Goal: Task Accomplishment & Management: Use online tool/utility

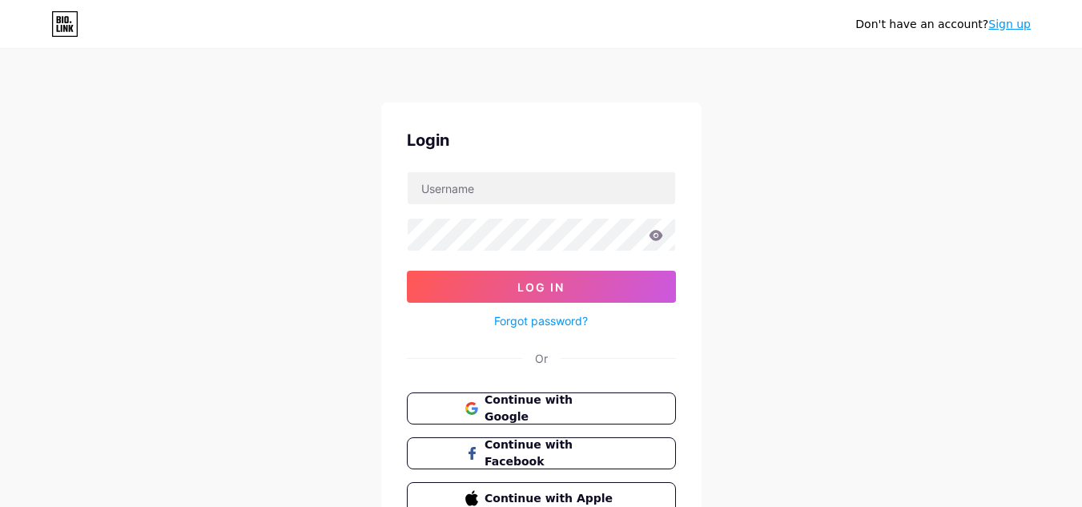
click at [341, 203] on div "Don't have an account? Sign up Login Log In Forgot password? Or Continue with G…" at bounding box center [541, 295] width 1082 height 591
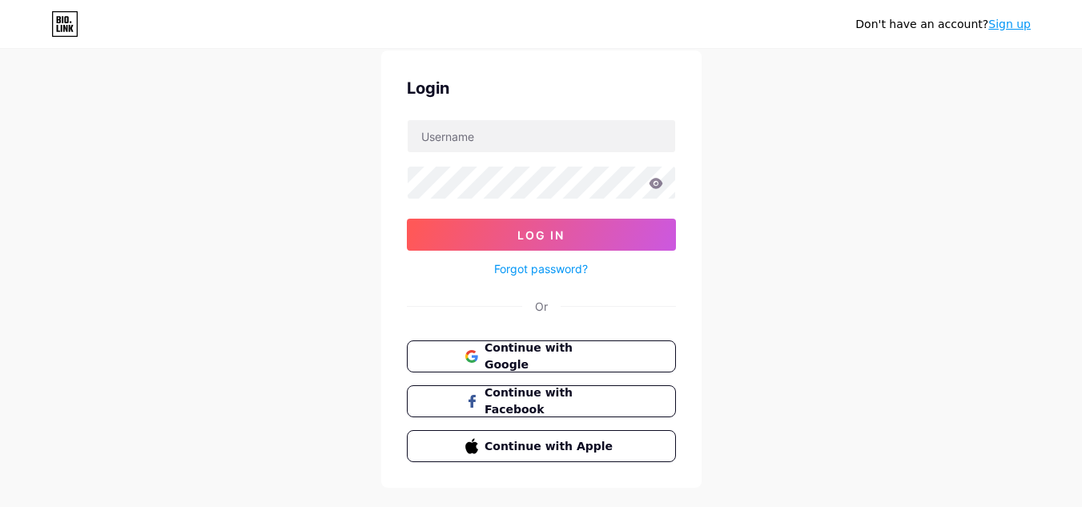
scroll to position [80, 0]
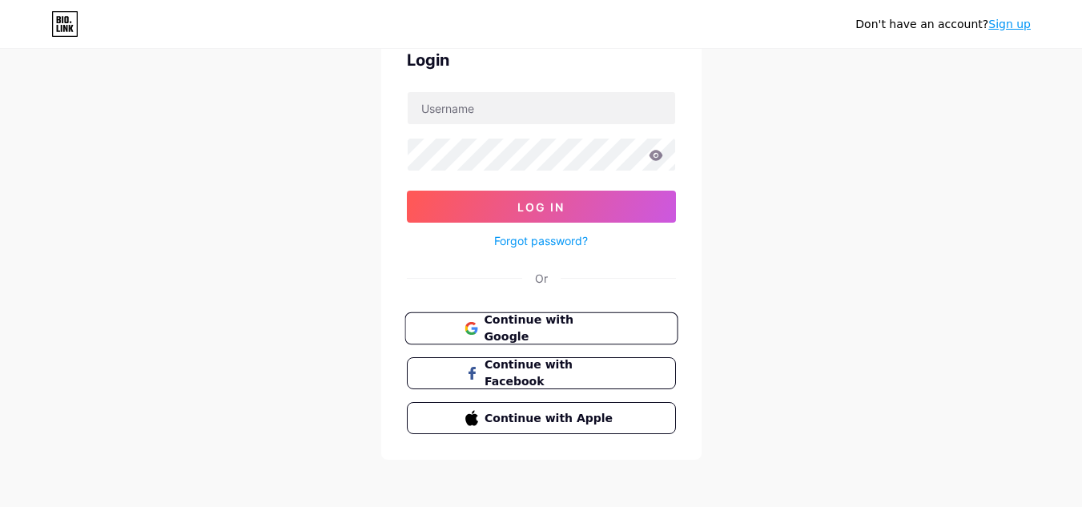
click at [558, 324] on span "Continue with Google" at bounding box center [551, 329] width 134 height 34
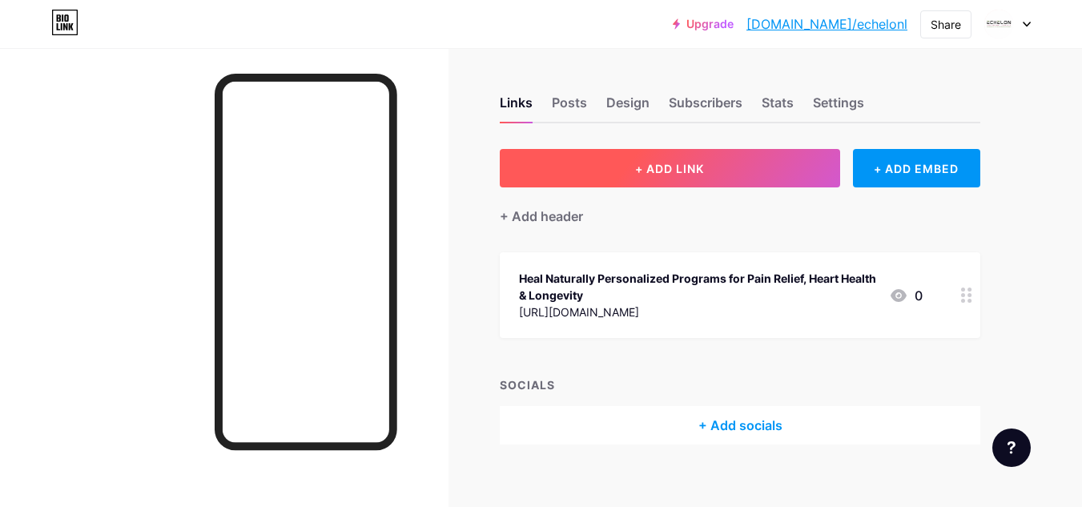
click at [592, 176] on button "+ ADD LINK" at bounding box center [670, 168] width 340 height 38
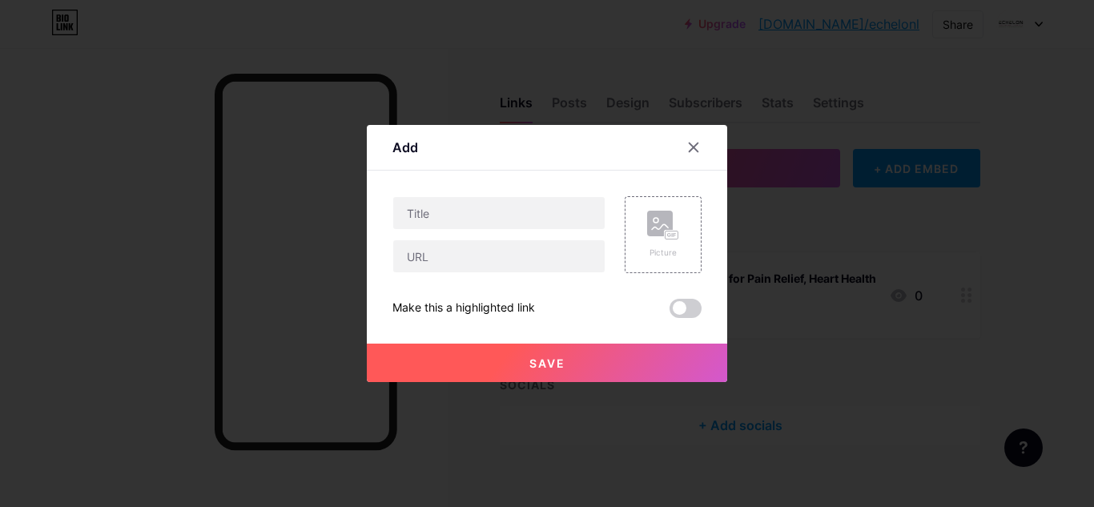
click at [421, 233] on div at bounding box center [499, 234] width 213 height 77
click at [421, 248] on input "text" at bounding box center [498, 256] width 211 height 32
paste input "[URL][DOMAIN_NAME]"
type input "[URL][DOMAIN_NAME]"
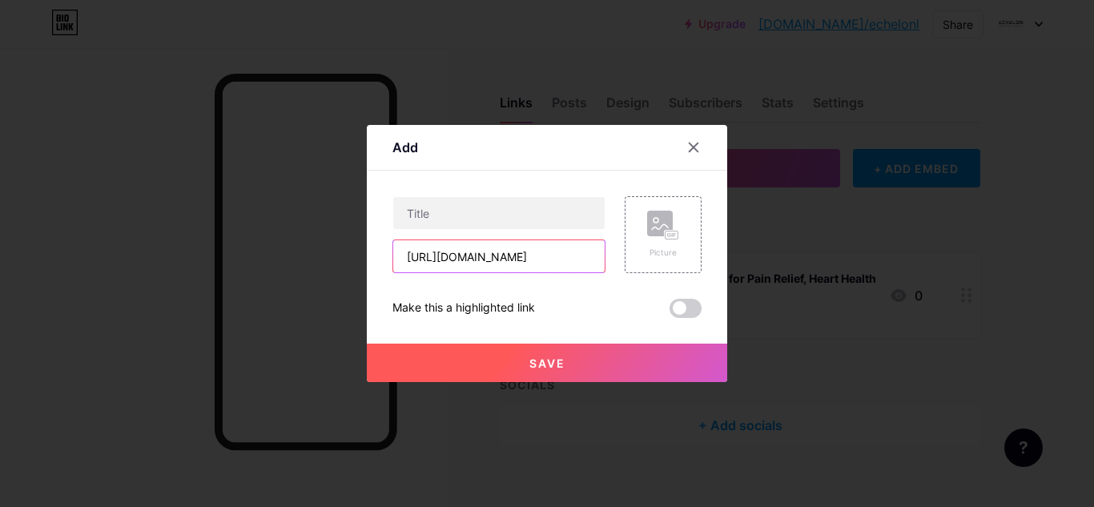
scroll to position [0, 0]
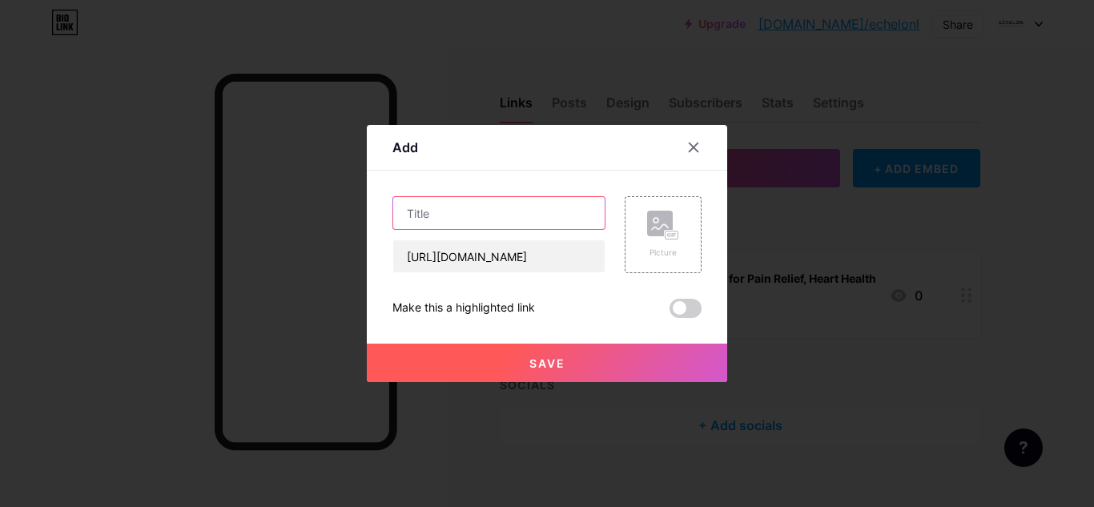
click at [483, 202] on input "text" at bounding box center [498, 213] width 211 height 32
paste input "Advanced Cellular Regeneration Therapy"
type input "Advanced Cellular Regeneration Therapy"
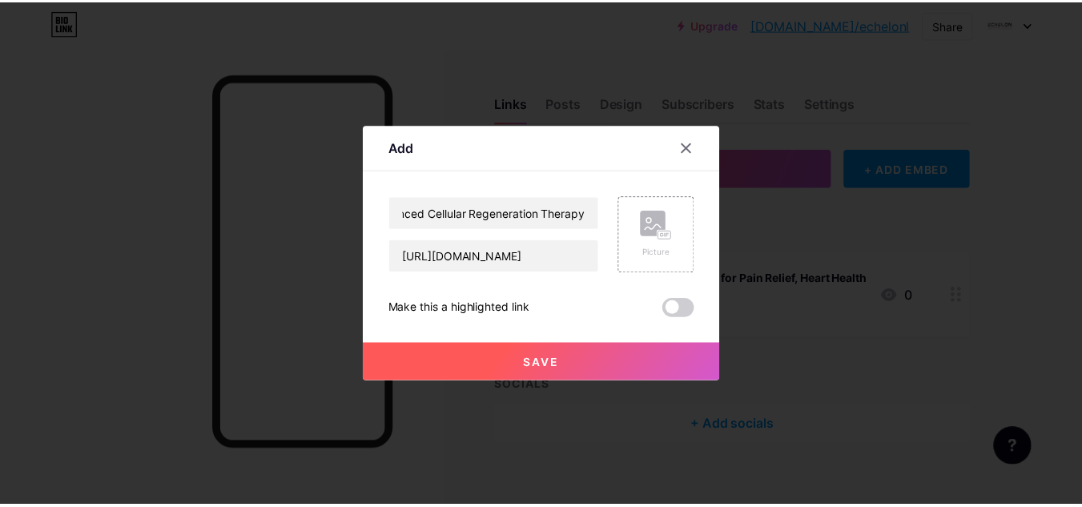
scroll to position [0, 0]
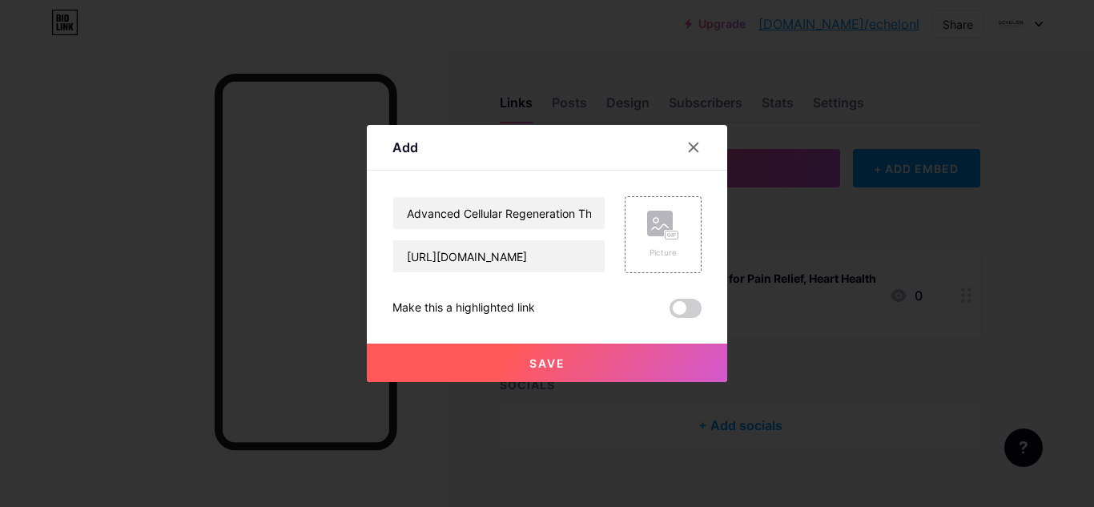
click at [558, 358] on span "Save" at bounding box center [548, 364] width 36 height 14
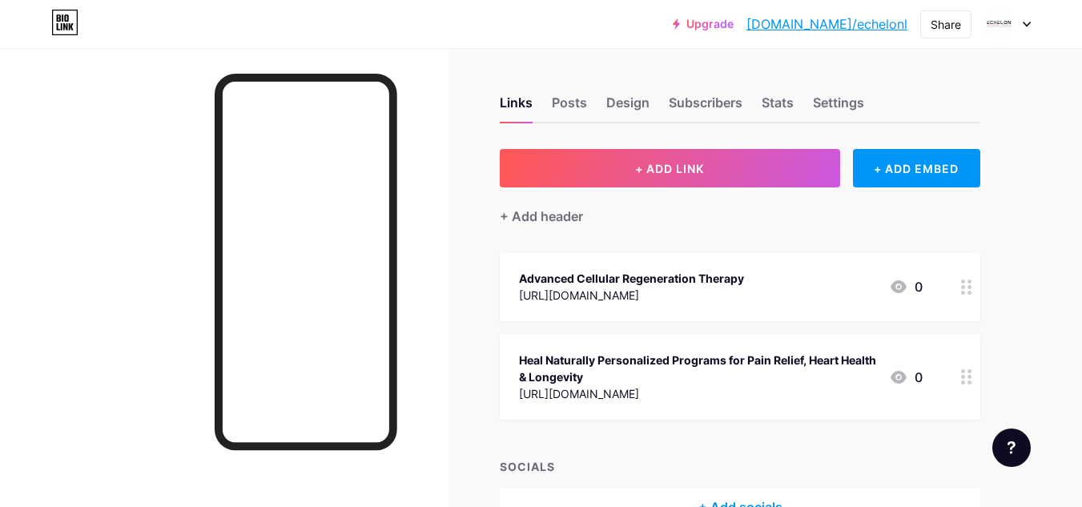
click at [872, 25] on link "[DOMAIN_NAME]/echelonl" at bounding box center [827, 23] width 161 height 19
